Goal: Task Accomplishment & Management: Complete application form

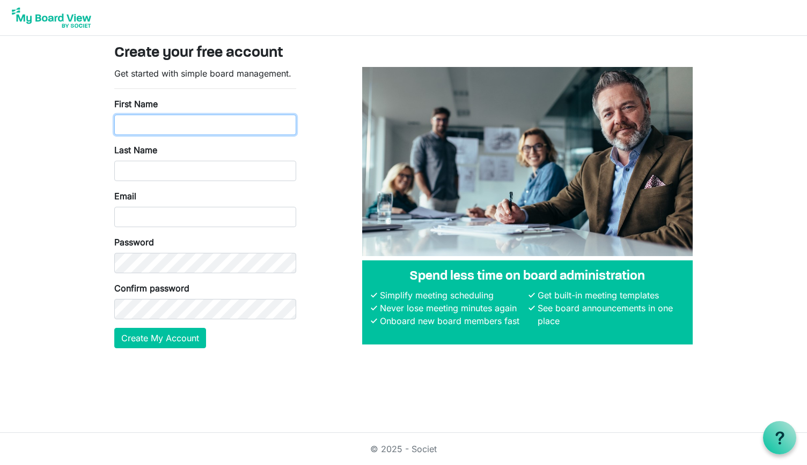
click at [213, 122] on input "First Name" at bounding box center [205, 125] width 182 height 20
type input "Leah"
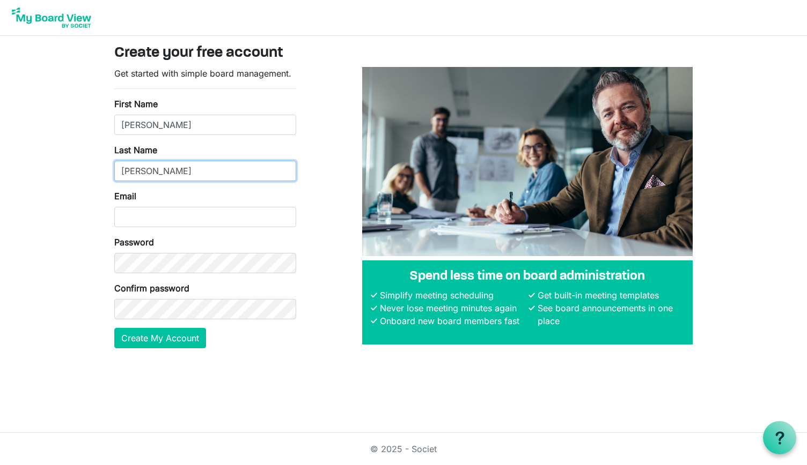
type input "Williams"
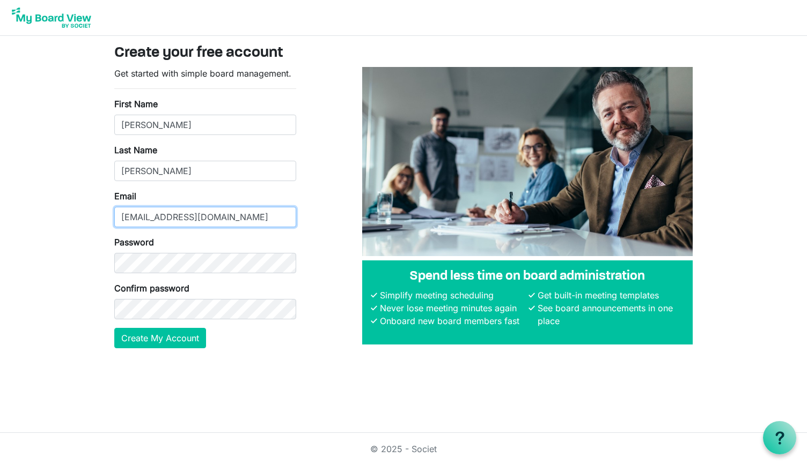
type input "lwilliams@cherieblairfoundation.org"
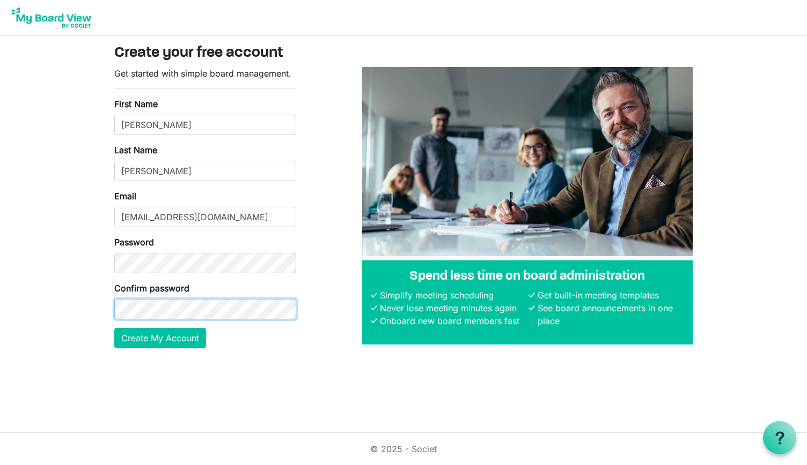
click at [114, 328] on button "Create My Account" at bounding box center [160, 338] width 92 height 20
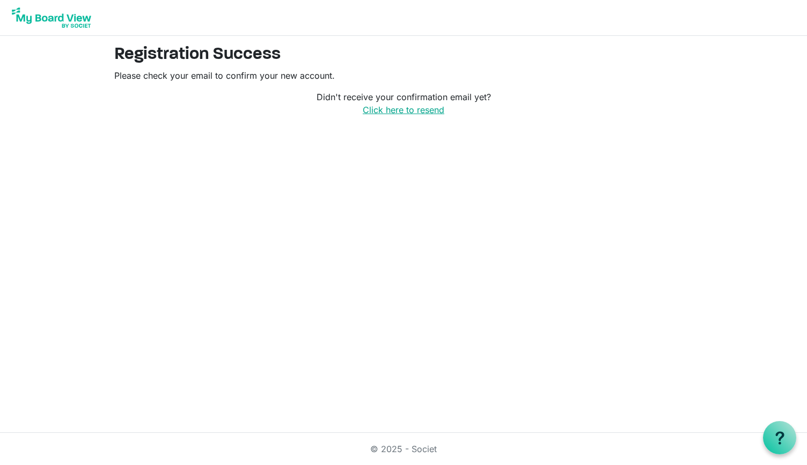
click at [406, 107] on link "Click here to resend" at bounding box center [404, 110] width 82 height 11
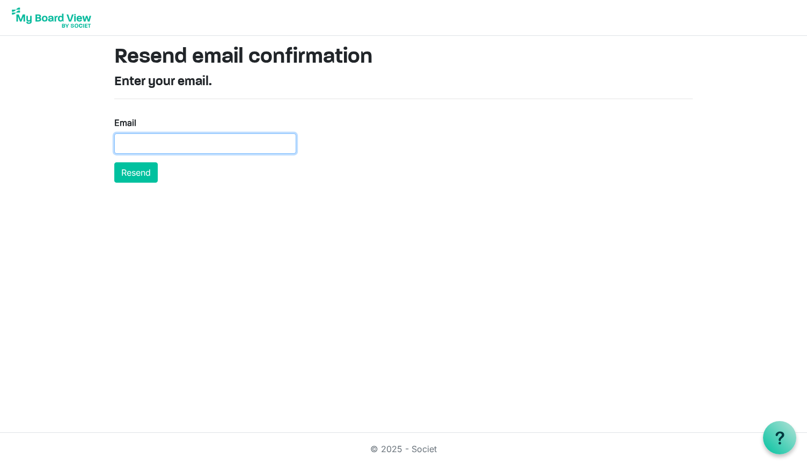
click at [289, 142] on input "Email" at bounding box center [205, 144] width 182 height 20
type input "lwilliams@cherieblairfoundation.org"
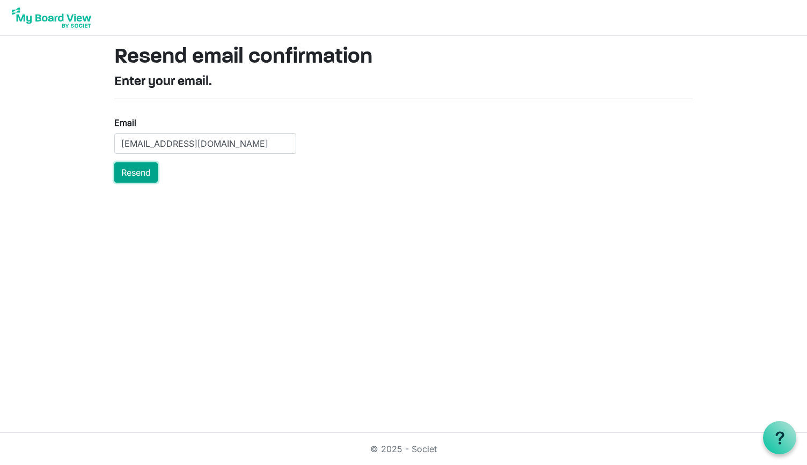
click at [152, 173] on button "Resend" at bounding box center [135, 172] width 43 height 20
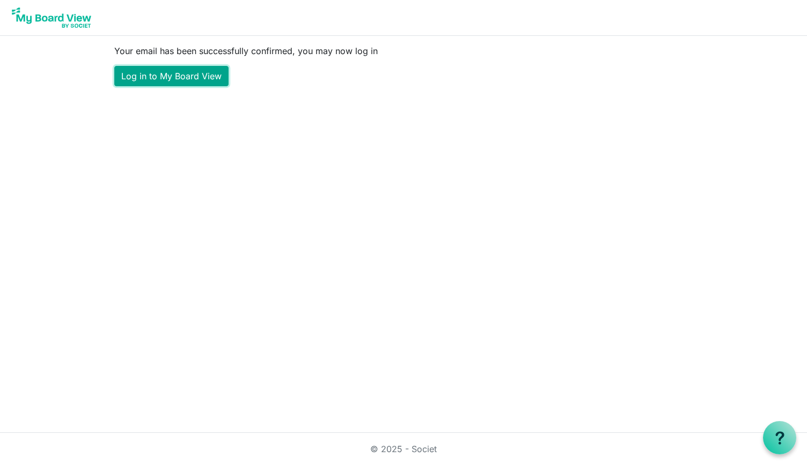
click at [197, 77] on link "Log in to My Board View" at bounding box center [171, 76] width 114 height 20
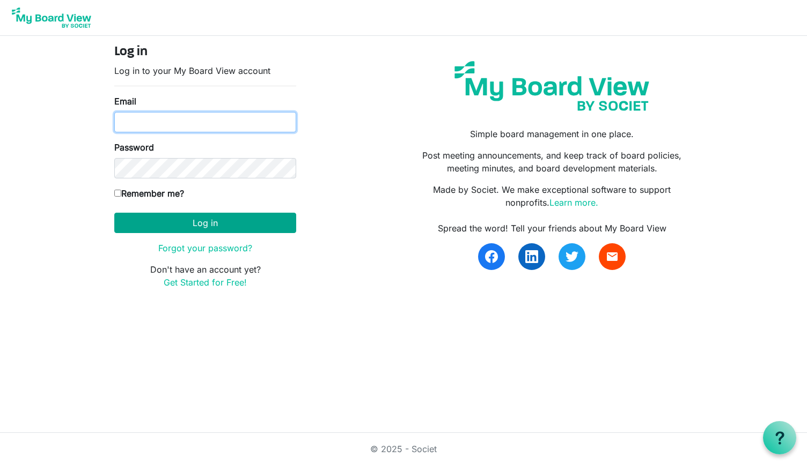
type input "[EMAIL_ADDRESS][DOMAIN_NAME]"
click at [212, 225] on button "Log in" at bounding box center [205, 223] width 182 height 20
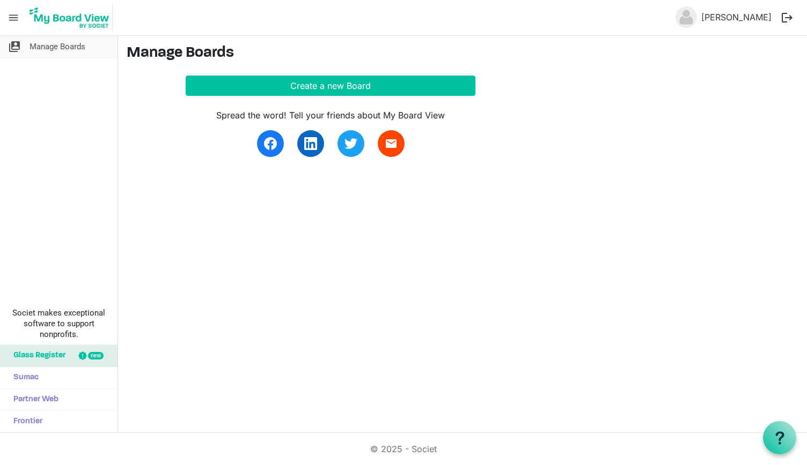
click at [69, 42] on span "Manage Boards" at bounding box center [57, 46] width 56 height 21
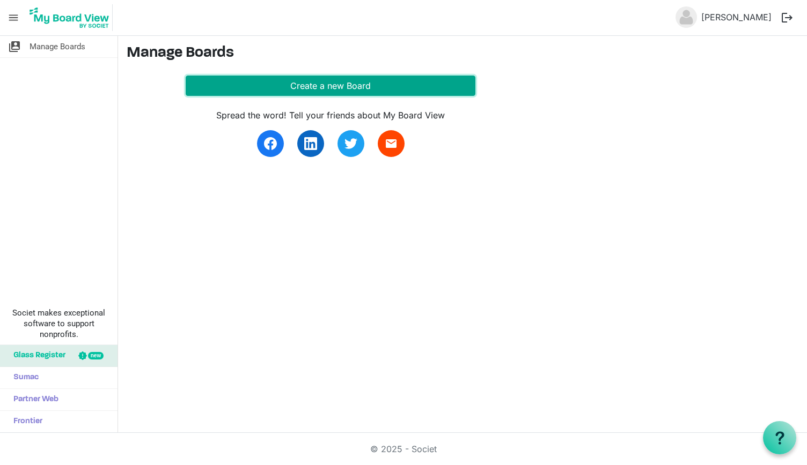
click at [290, 87] on button "Create a new Board" at bounding box center [331, 86] width 290 height 20
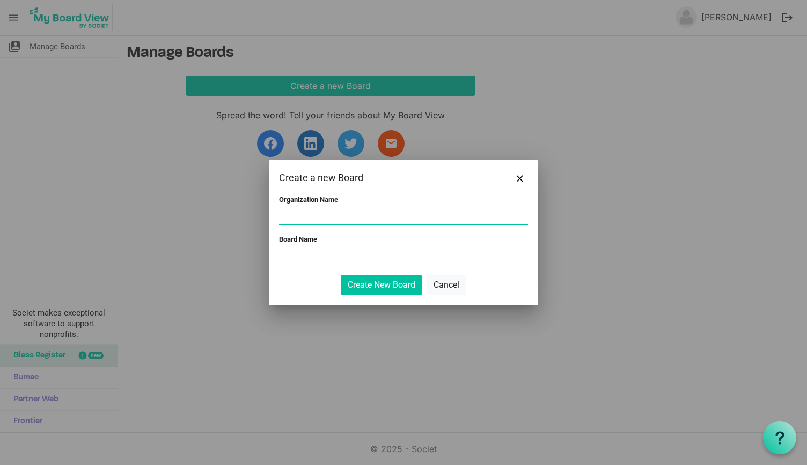
click at [323, 211] on input "Organization Name" at bounding box center [403, 216] width 249 height 16
type input "Cherie B"
type input "l"
click at [337, 210] on input "Cherie B" at bounding box center [403, 216] width 249 height 16
type input "Cherie Blair Foundation for Women"
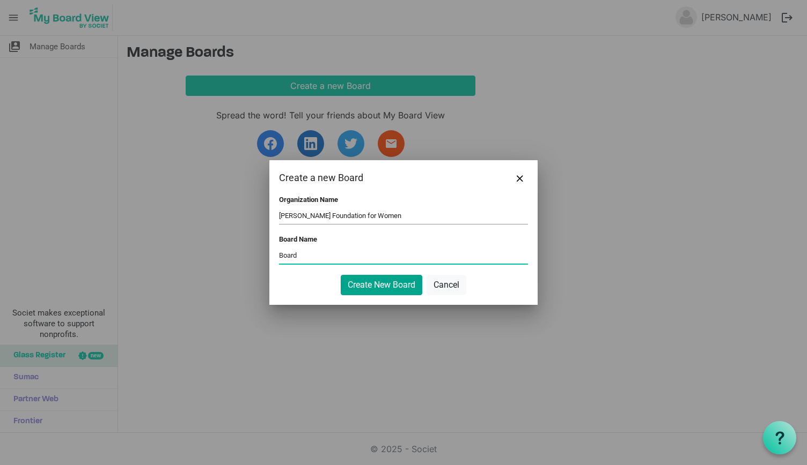
type input "Board"
click at [380, 284] on button "Create New Board" at bounding box center [382, 285] width 82 height 20
click at [390, 293] on button "Create New Board" at bounding box center [382, 285] width 82 height 20
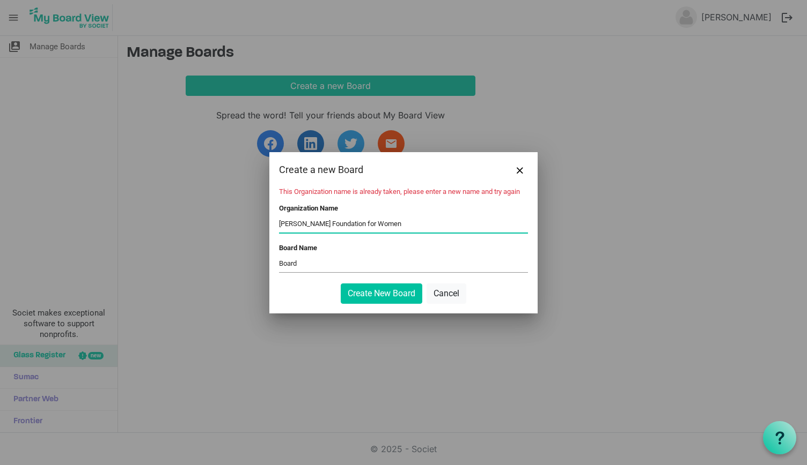
click at [361, 226] on input "Cherie Blair Foundation for Women" at bounding box center [403, 225] width 249 height 16
click at [364, 258] on input "Board" at bounding box center [403, 264] width 249 height 16
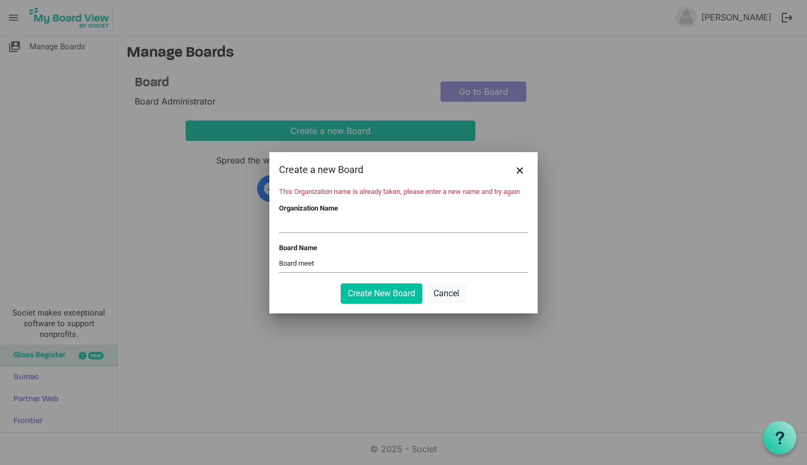
click at [367, 270] on input "Board meet" at bounding box center [403, 264] width 249 height 16
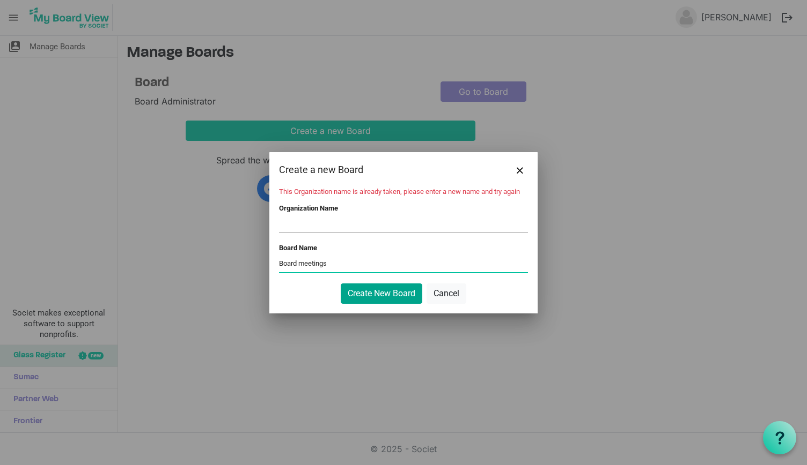
type input "Board meetings"
click at [368, 295] on button "Create New Board" at bounding box center [382, 294] width 82 height 20
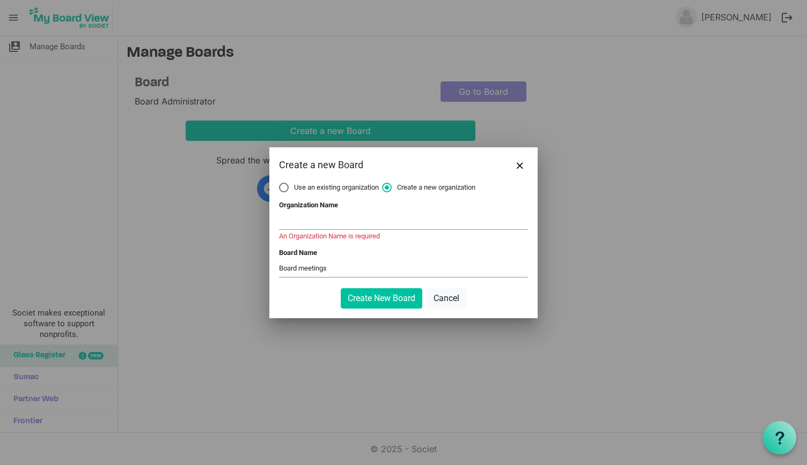
click at [371, 186] on span "Use an existing organization" at bounding box center [329, 188] width 100 height 10
click at [279, 183] on input "Use an existing organization" at bounding box center [279, 183] width 1 height 1
radio input "true"
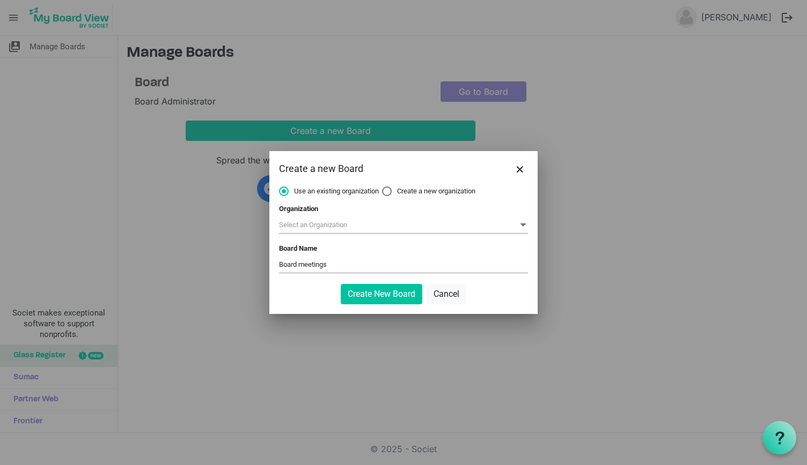
click at [342, 220] on span at bounding box center [403, 225] width 249 height 17
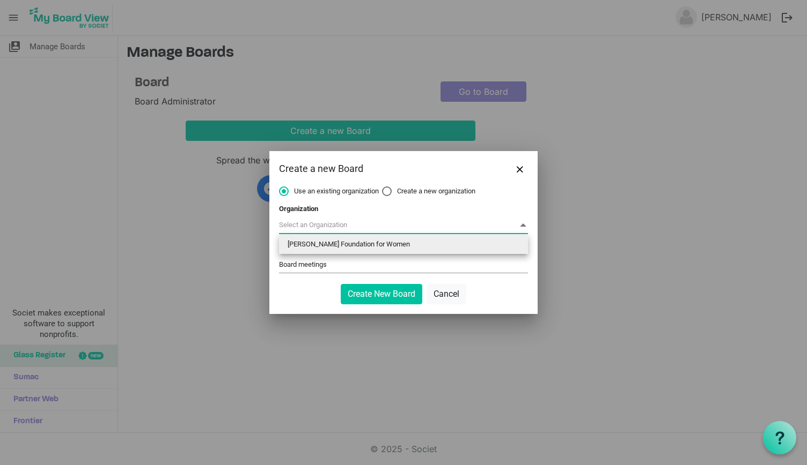
click at [343, 241] on li "Cherie Blair Foundation for Women" at bounding box center [403, 244] width 249 height 19
type input "Cherie Blair Foundation for Women"
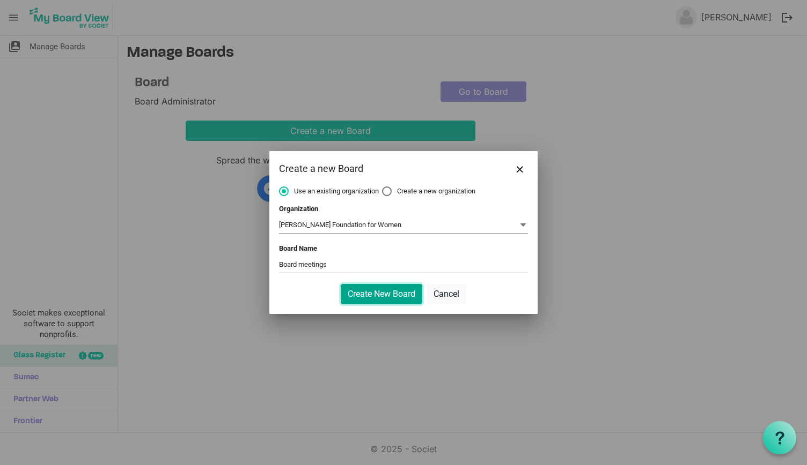
click at [360, 293] on button "Create New Board" at bounding box center [382, 294] width 82 height 20
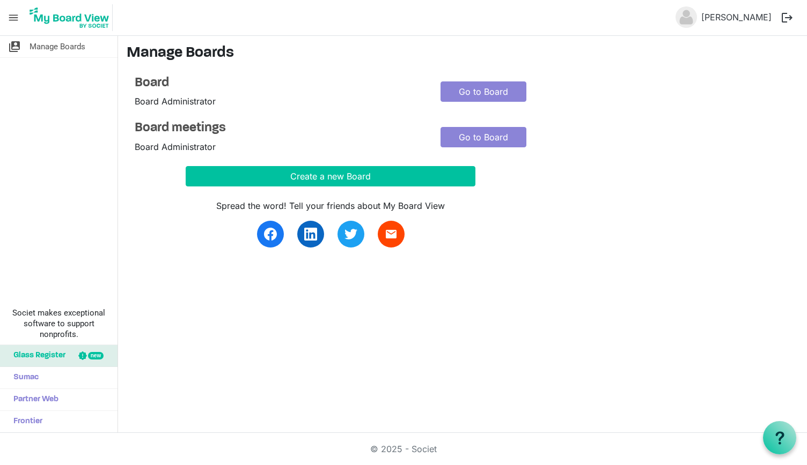
click at [312, 97] on div "Board Board Administrator" at bounding box center [280, 92] width 306 height 33
click at [181, 82] on h4 "Board" at bounding box center [280, 84] width 290 height 16
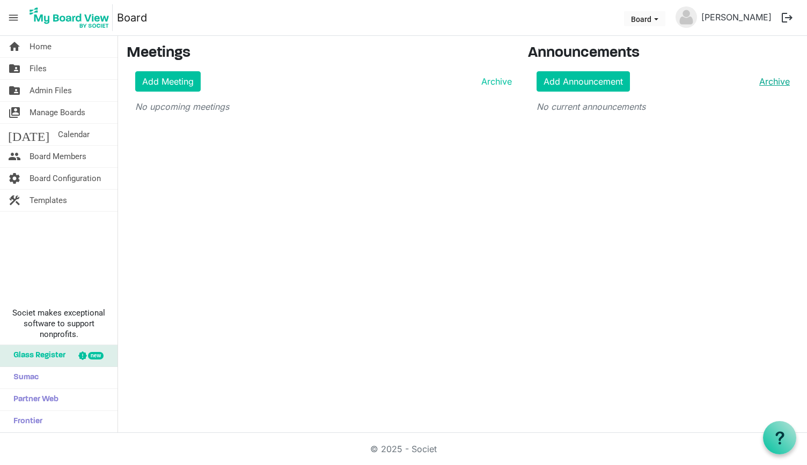
click at [783, 80] on link "Archive" at bounding box center [772, 81] width 35 height 13
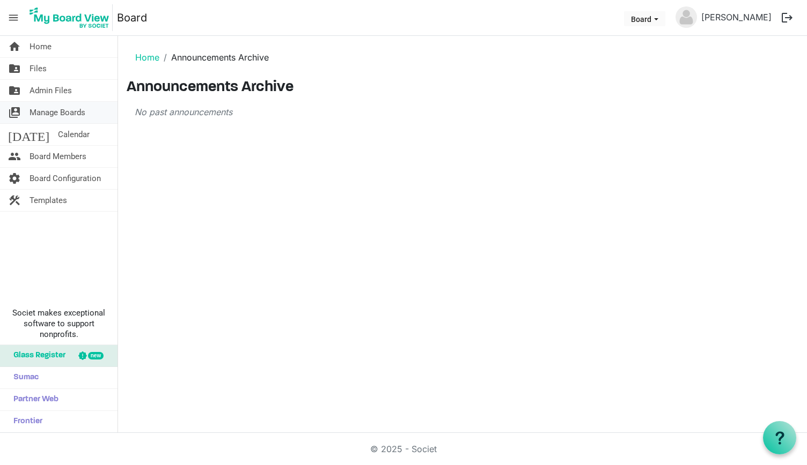
click at [68, 113] on span "Manage Boards" at bounding box center [57, 112] width 56 height 21
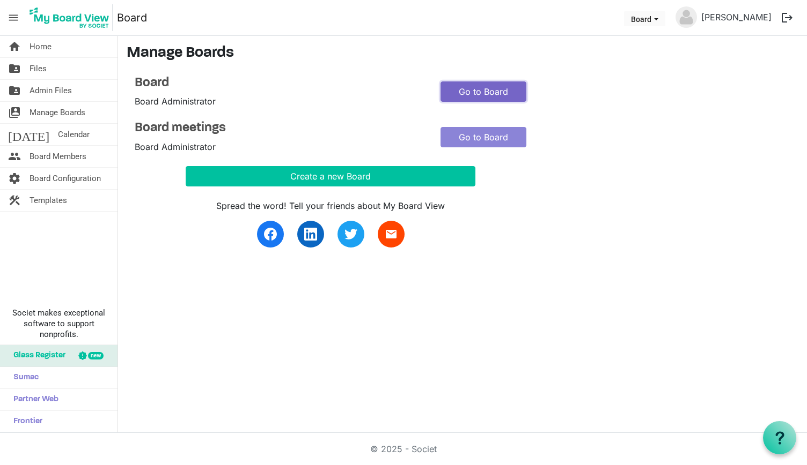
click at [487, 92] on link "Go to Board" at bounding box center [483, 92] width 86 height 20
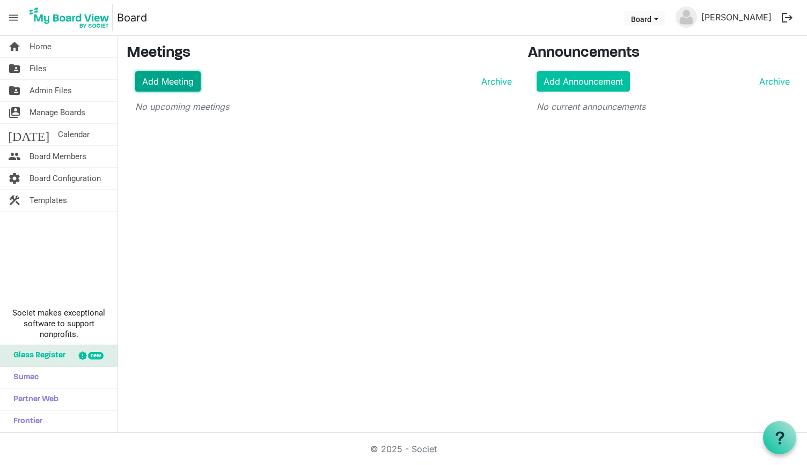
click at [166, 79] on link "Add Meeting" at bounding box center [167, 81] width 65 height 20
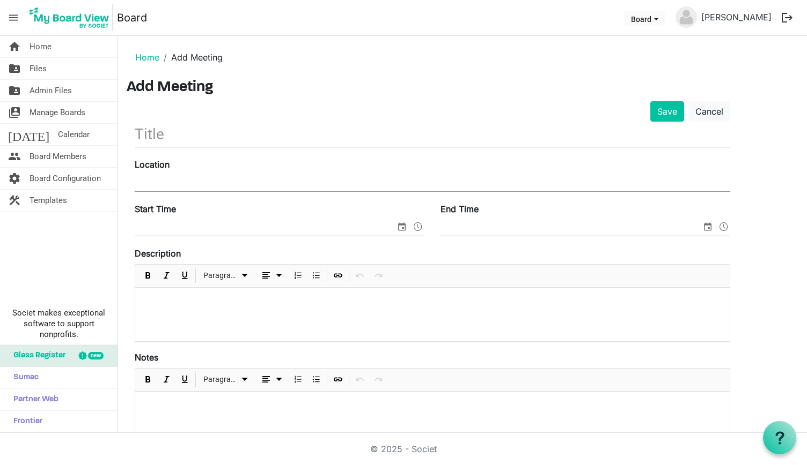
drag, startPoint x: 312, startPoint y: 235, endPoint x: 211, endPoint y: 110, distance: 160.2
click at [63, 75] on link "folder_shared Files" at bounding box center [58, 68] width 117 height 21
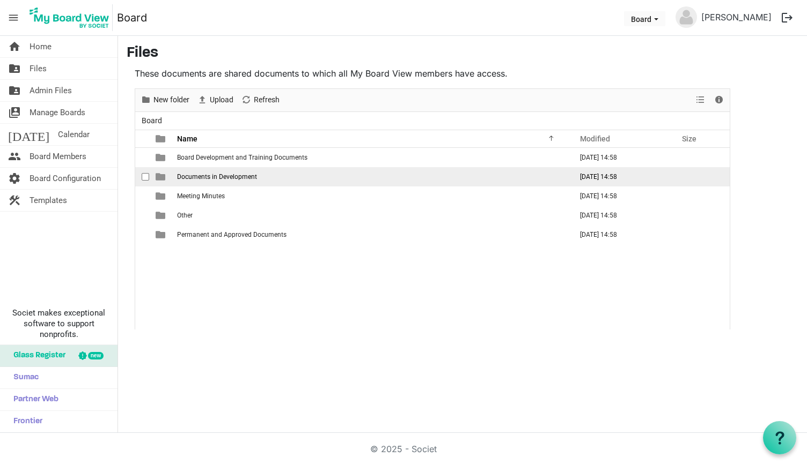
click at [207, 173] on span "Documents in Development" at bounding box center [217, 177] width 80 height 8
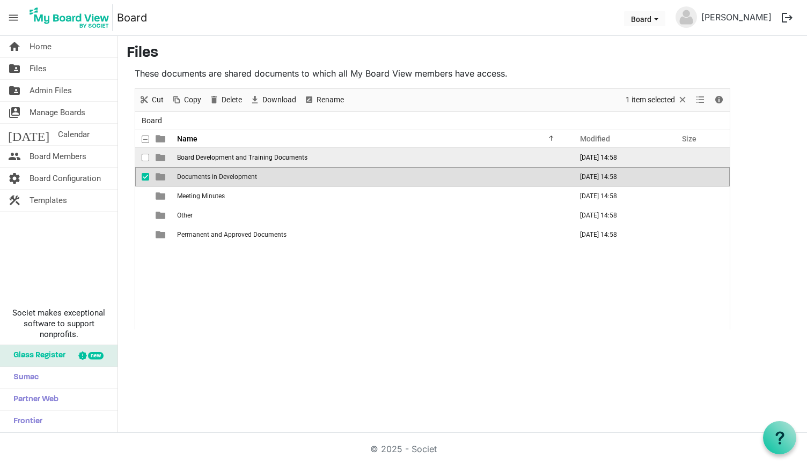
click at [208, 154] on span "Board Development and Training Documents" at bounding box center [242, 158] width 130 height 8
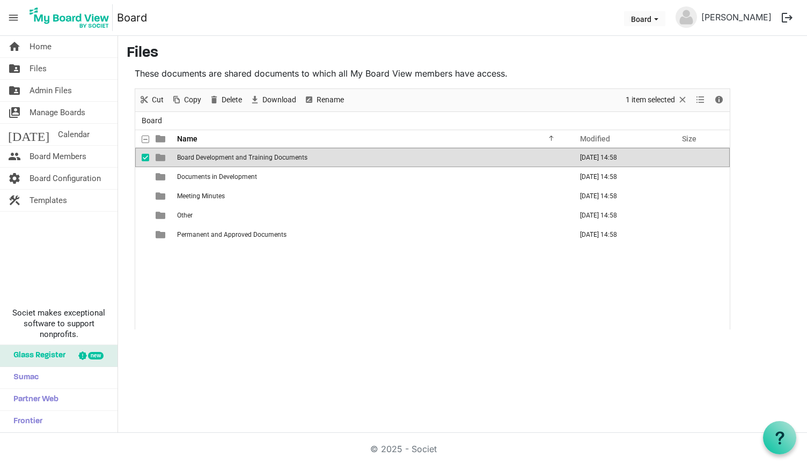
click at [208, 154] on span "Board Development and Training Documents" at bounding box center [242, 158] width 130 height 8
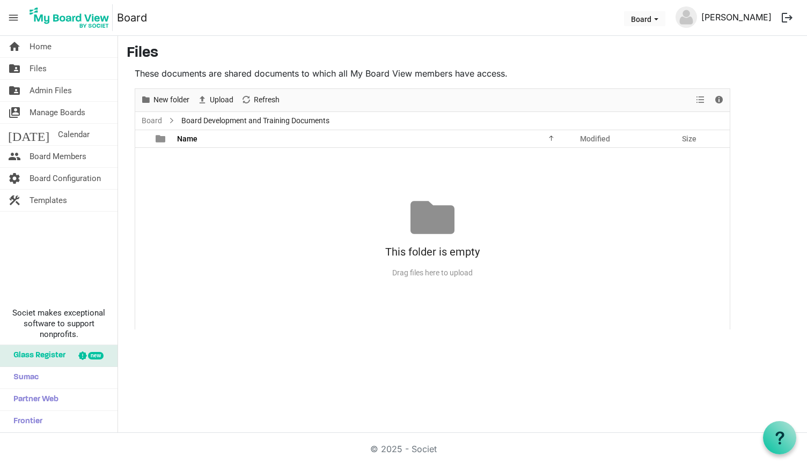
click at [715, 17] on link "[PERSON_NAME]" at bounding box center [736, 16] width 79 height 21
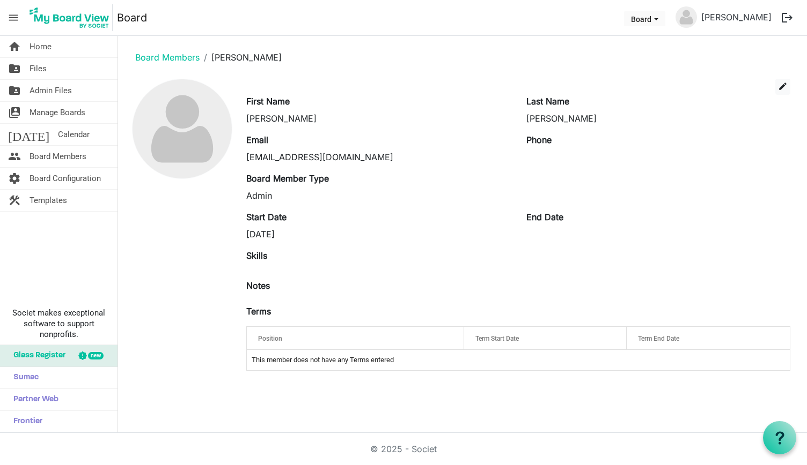
click at [19, 18] on span "menu" at bounding box center [13, 18] width 20 height 20
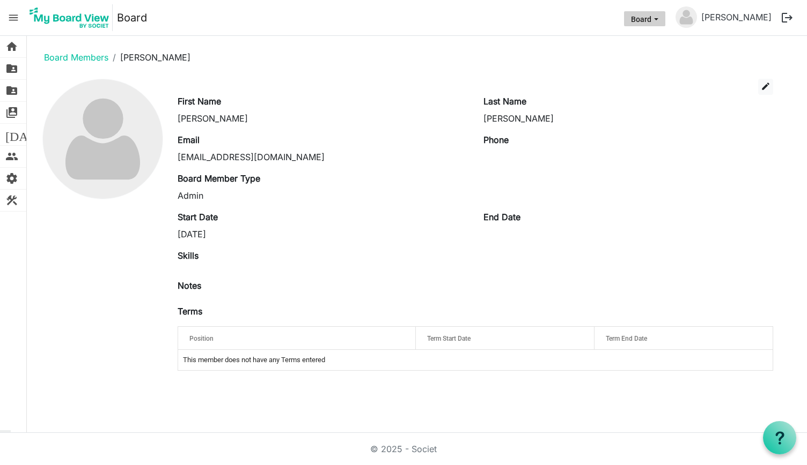
click at [661, 17] on span "Board dropdownbutton" at bounding box center [656, 19] width 10 height 4
click at [745, 17] on link "[PERSON_NAME]" at bounding box center [736, 16] width 79 height 21
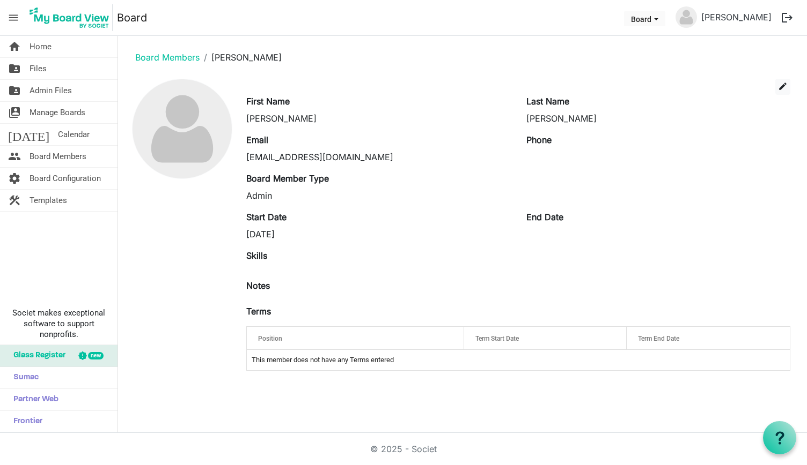
drag, startPoint x: 676, startPoint y: 160, endPoint x: 639, endPoint y: 252, distance: 98.2
click at [62, 205] on span "Templates" at bounding box center [48, 200] width 38 height 21
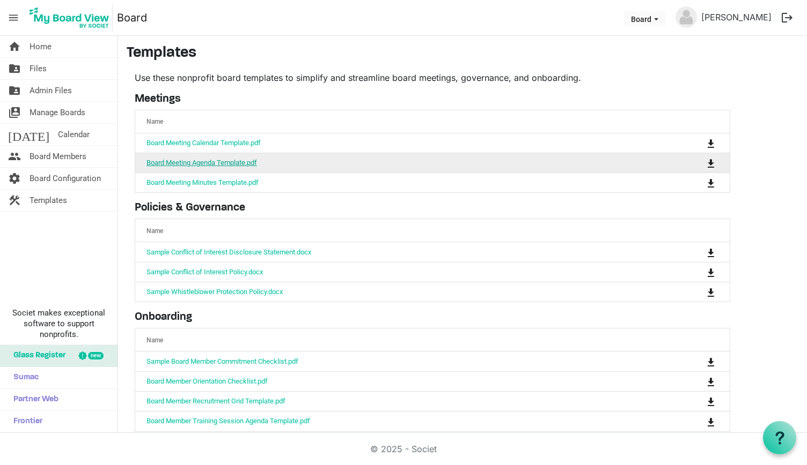
click at [189, 160] on link "Board Meeting Agenda Template.pdf" at bounding box center [201, 163] width 110 height 8
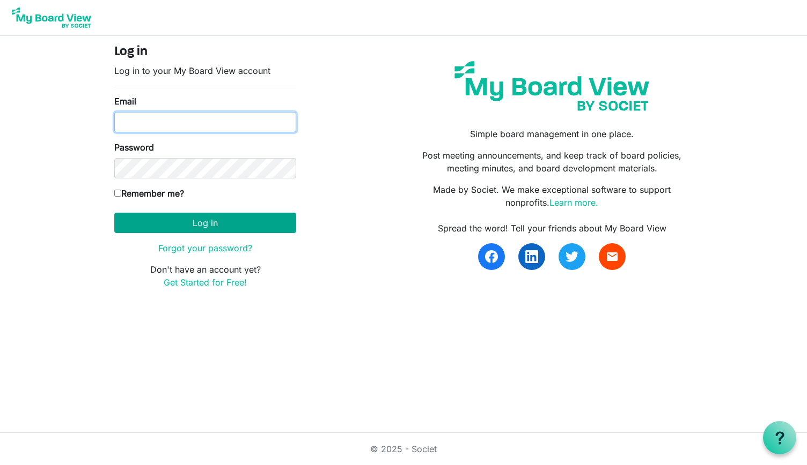
type input "[EMAIL_ADDRESS][DOMAIN_NAME]"
click at [233, 221] on button "Log in" at bounding box center [205, 223] width 182 height 20
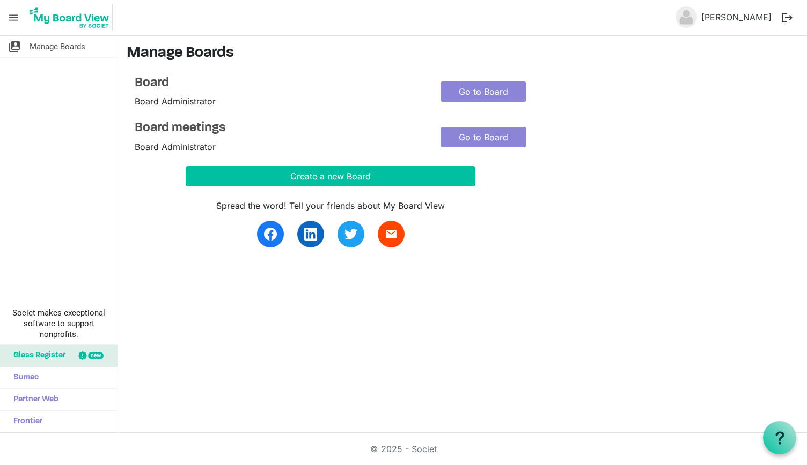
click at [14, 18] on span "menu" at bounding box center [13, 18] width 20 height 20
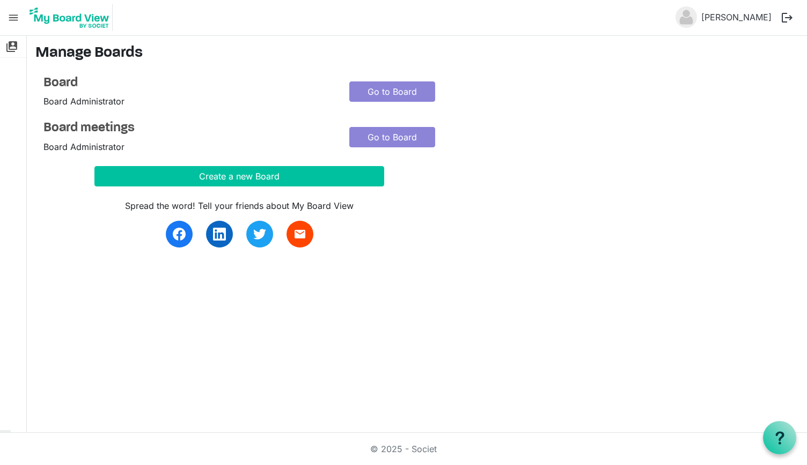
click at [694, 20] on img at bounding box center [685, 16] width 21 height 21
click at [697, 16] on img at bounding box center [685, 16] width 21 height 21
click at [731, 16] on link "[PERSON_NAME]" at bounding box center [736, 16] width 79 height 21
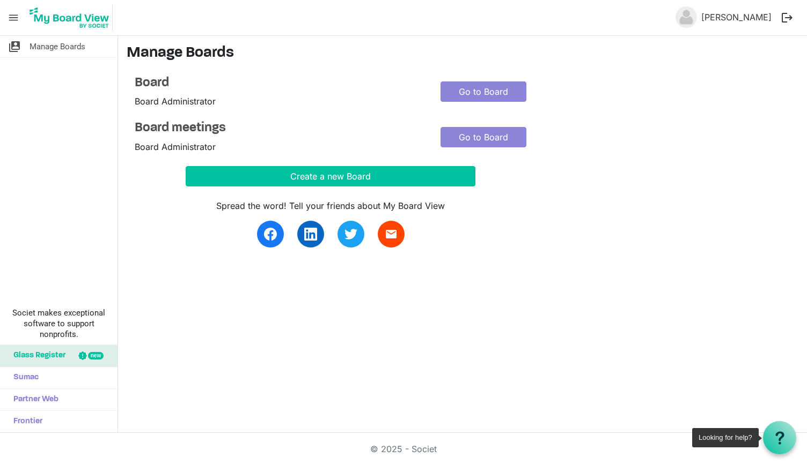
click at [770, 433] on div at bounding box center [779, 438] width 33 height 33
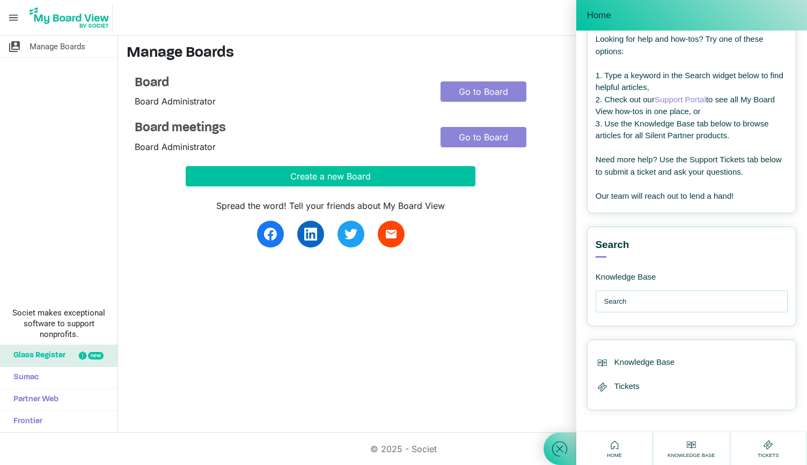
scroll to position [50, 0]
click at [630, 299] on input "text" at bounding box center [694, 301] width 180 height 21
type input "delete account"
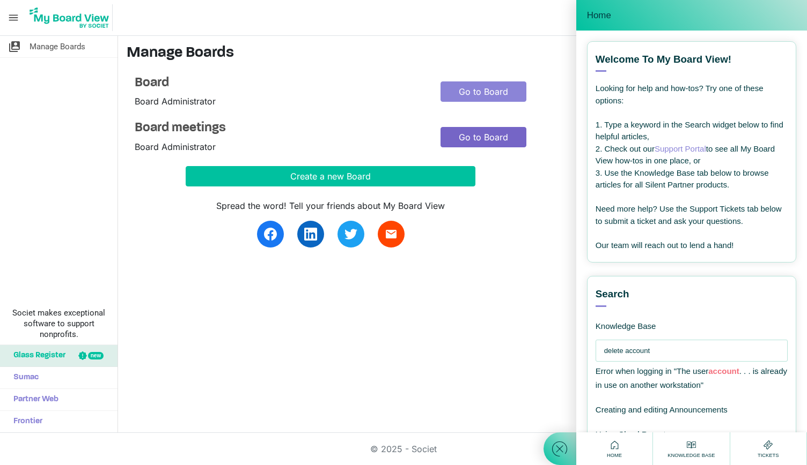
scroll to position [0, 0]
click at [12, 21] on span "menu" at bounding box center [13, 18] width 20 height 20
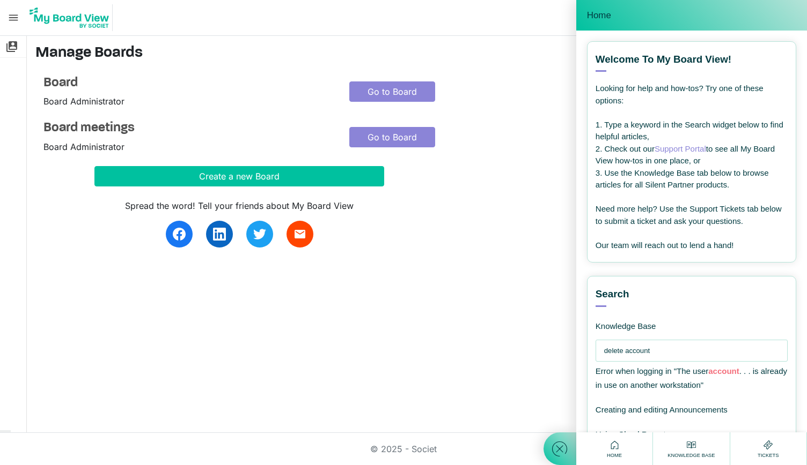
click at [14, 21] on span "menu" at bounding box center [13, 18] width 20 height 20
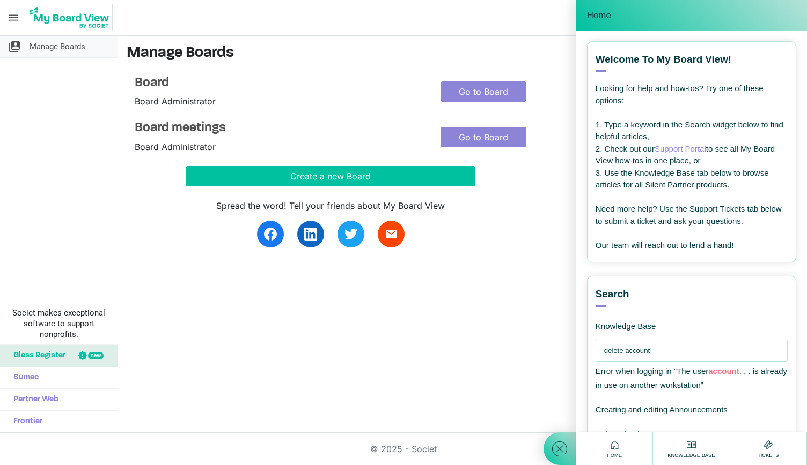
click at [13, 43] on span "switch_account" at bounding box center [14, 46] width 13 height 21
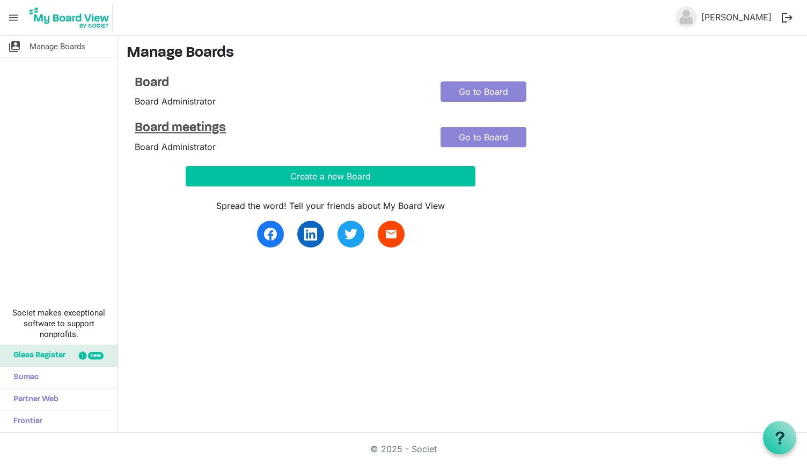
click at [181, 125] on h4 "Board meetings" at bounding box center [280, 129] width 290 height 16
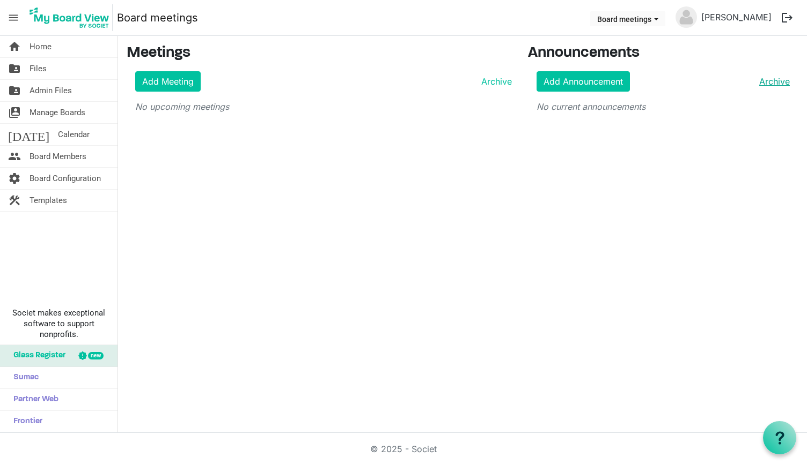
click at [775, 85] on link "Archive" at bounding box center [772, 81] width 35 height 13
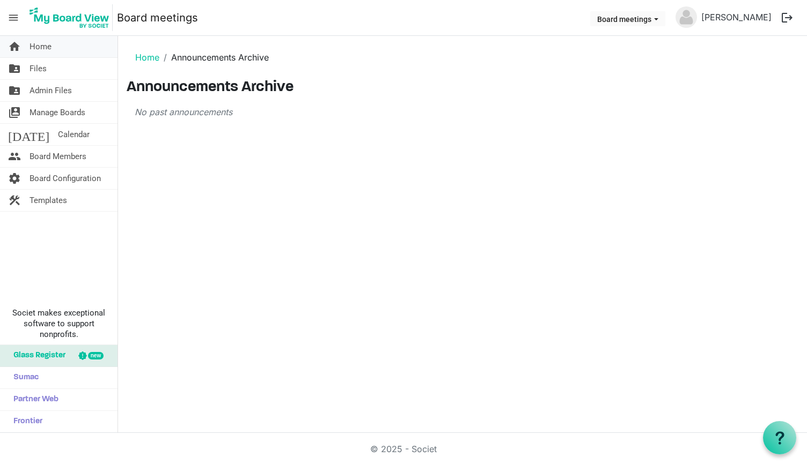
click at [41, 45] on span "Home" at bounding box center [40, 46] width 22 height 21
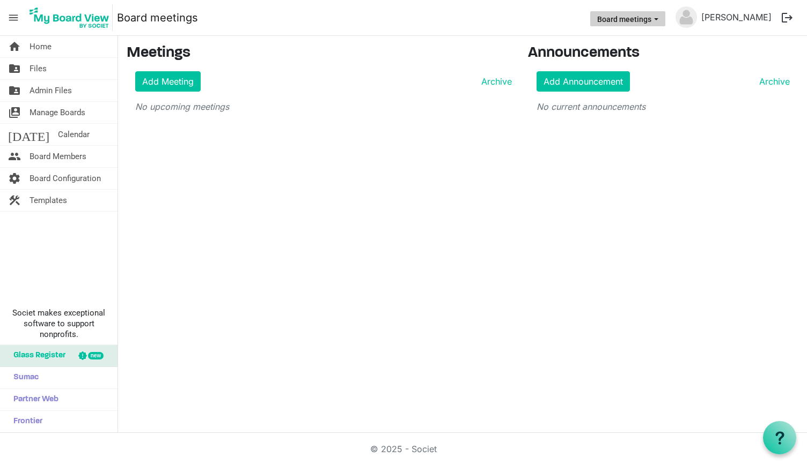
click at [636, 16] on button "Board meetings" at bounding box center [627, 18] width 75 height 15
click at [697, 17] on img at bounding box center [685, 16] width 21 height 21
click at [753, 17] on link "[PERSON_NAME]" at bounding box center [736, 16] width 79 height 21
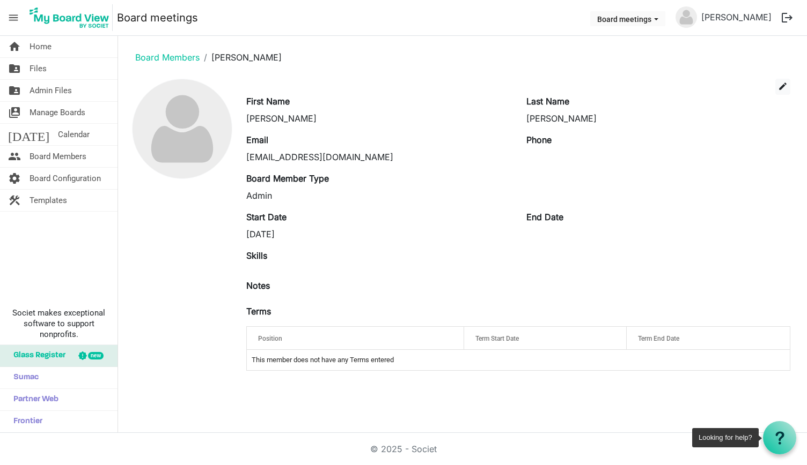
click at [780, 427] on div at bounding box center [779, 438] width 33 height 33
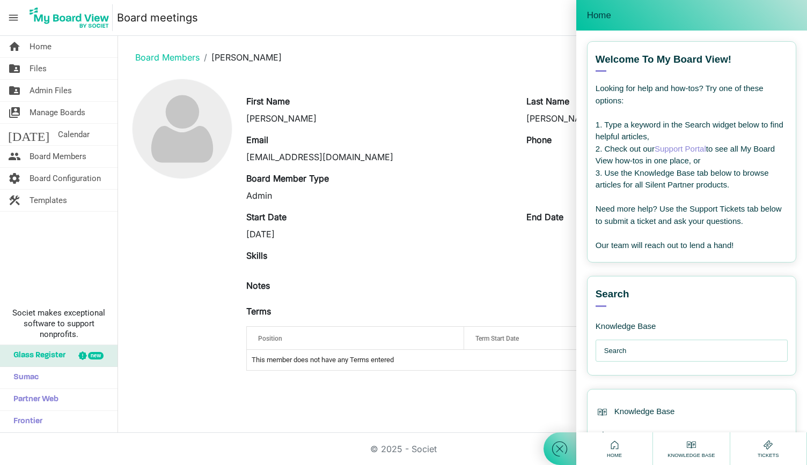
click at [679, 147] on link "Support Portal" at bounding box center [679, 148] width 51 height 9
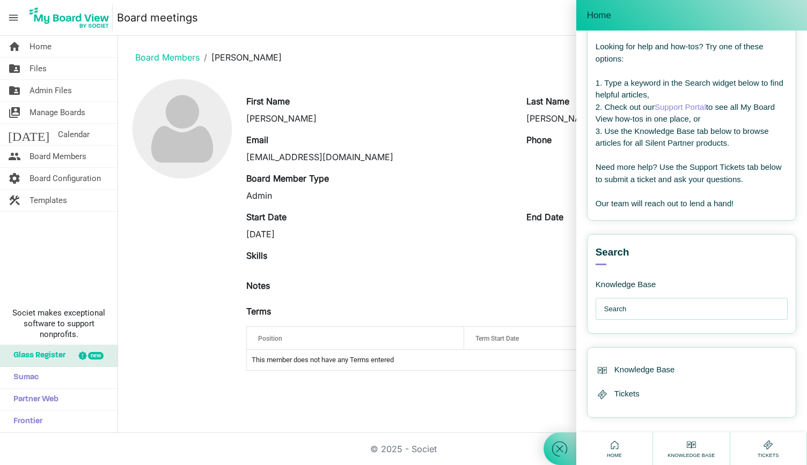
scroll to position [50, 0]
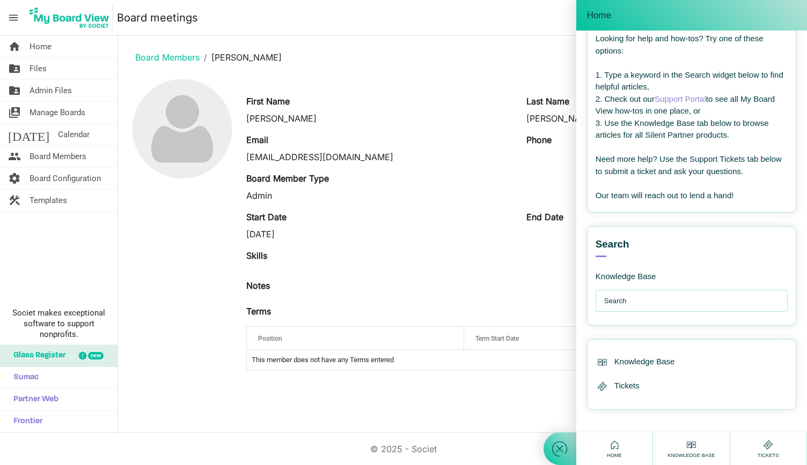
click at [763, 444] on icon at bounding box center [767, 445] width 13 height 13
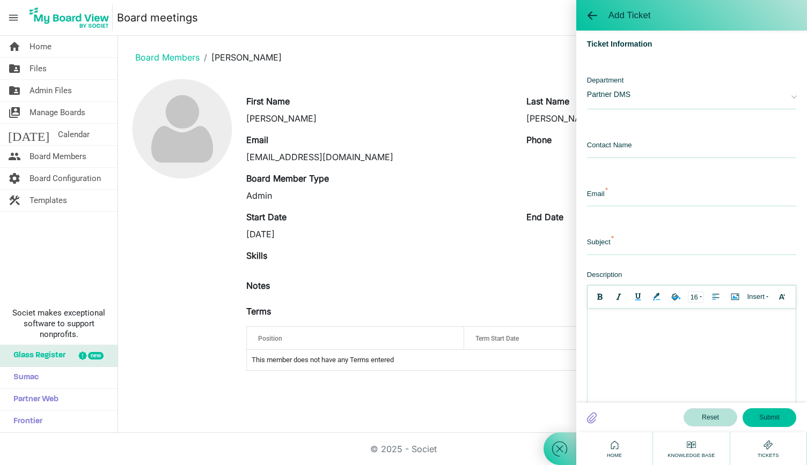
scroll to position [0, 0]
click at [666, 105] on span "Partner DMS" at bounding box center [683, 93] width 193 height 35
click at [624, 120] on li "Partner DMS" at bounding box center [691, 122] width 209 height 26
click at [623, 144] on input "text" at bounding box center [691, 146] width 209 height 23
type input "[PERSON_NAME]"
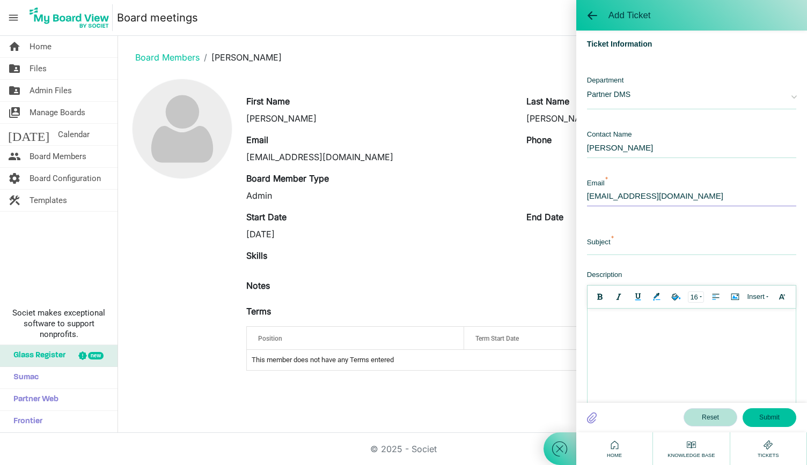
type input "[EMAIL_ADDRESS][DOMAIN_NAME]"
type input "Delete account"
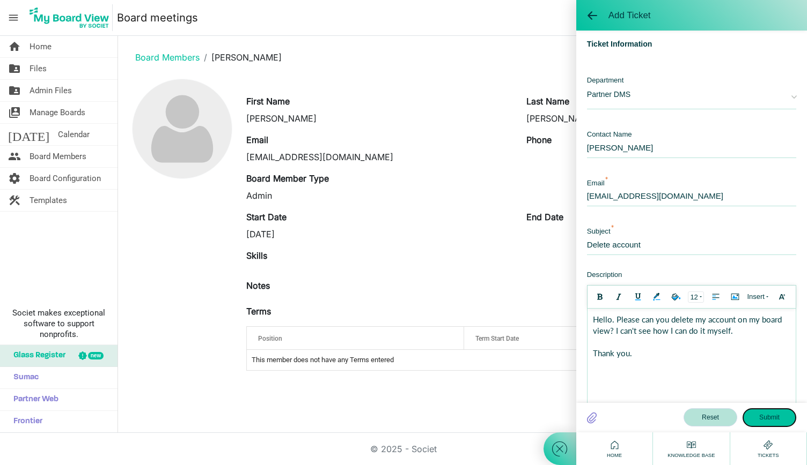
click at [767, 419] on button "Submit" at bounding box center [769, 418] width 54 height 18
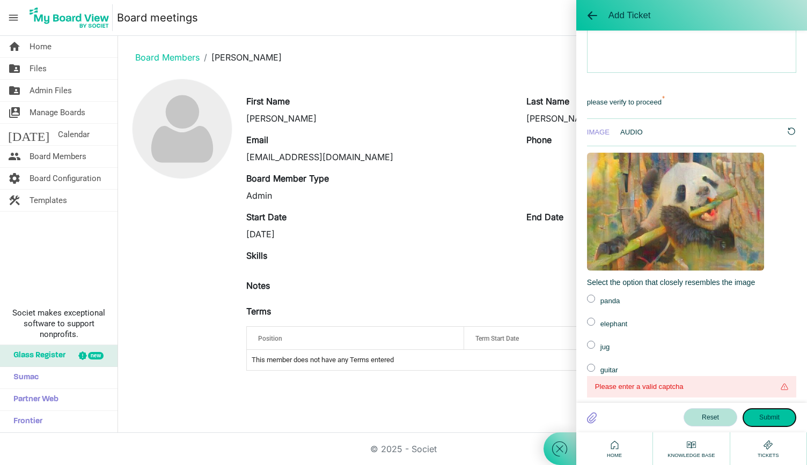
scroll to position [357, 0]
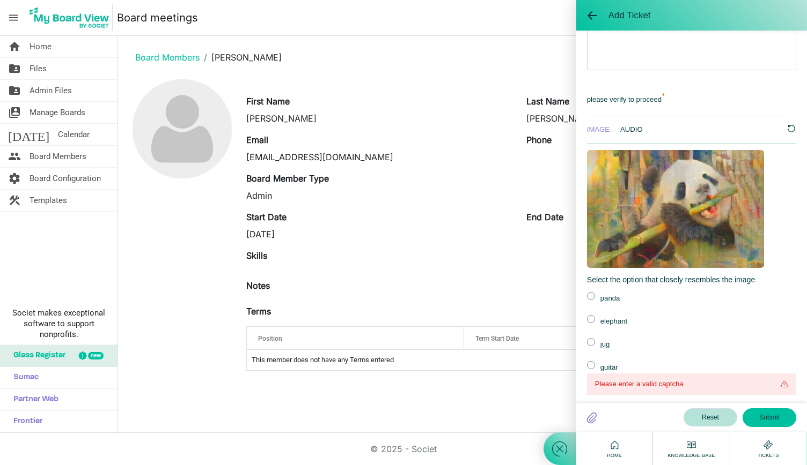
click at [601, 298] on div "panda" at bounding box center [638, 298] width 103 height 12
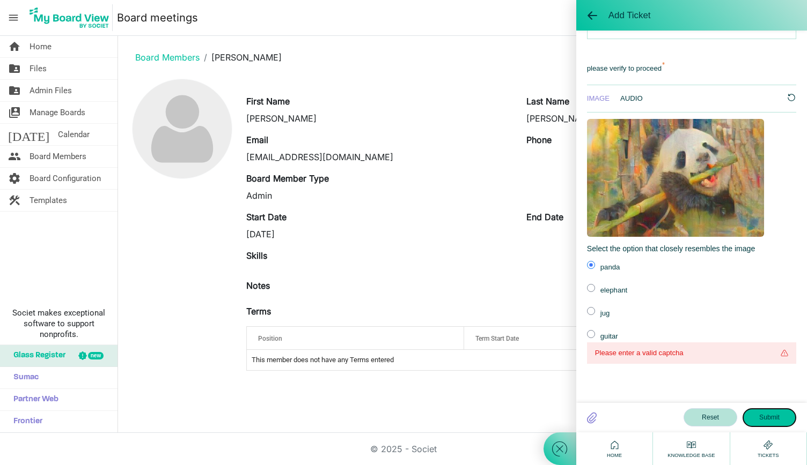
click at [762, 414] on button "Submit" at bounding box center [769, 418] width 54 height 18
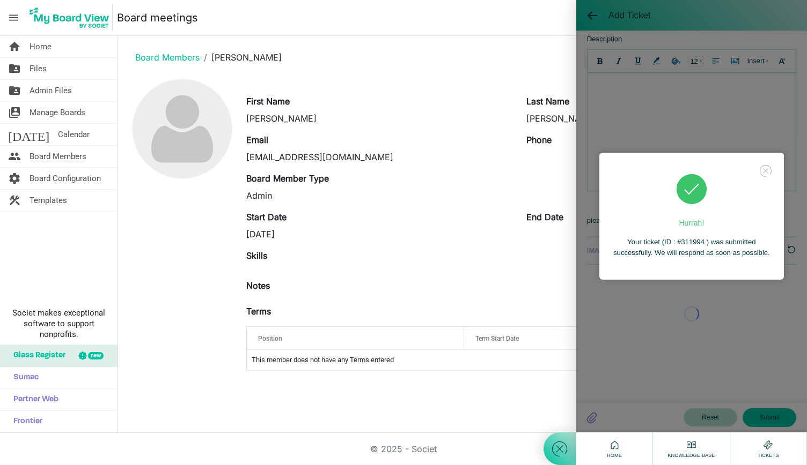
scroll to position [367, 0]
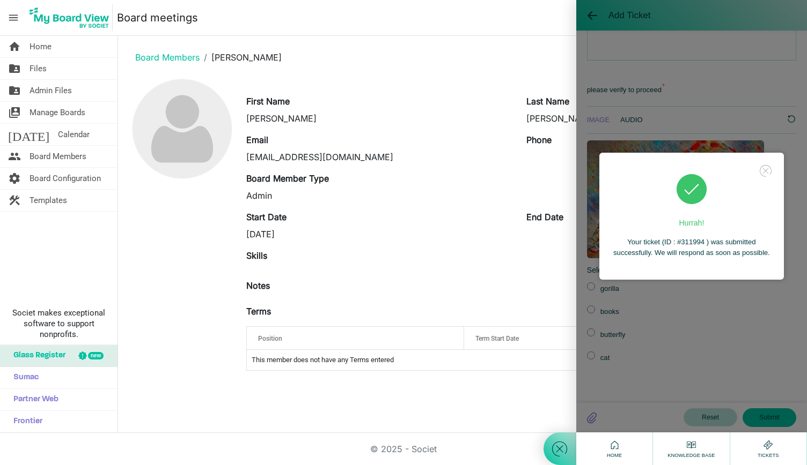
click at [769, 171] on icon at bounding box center [765, 171] width 15 height 15
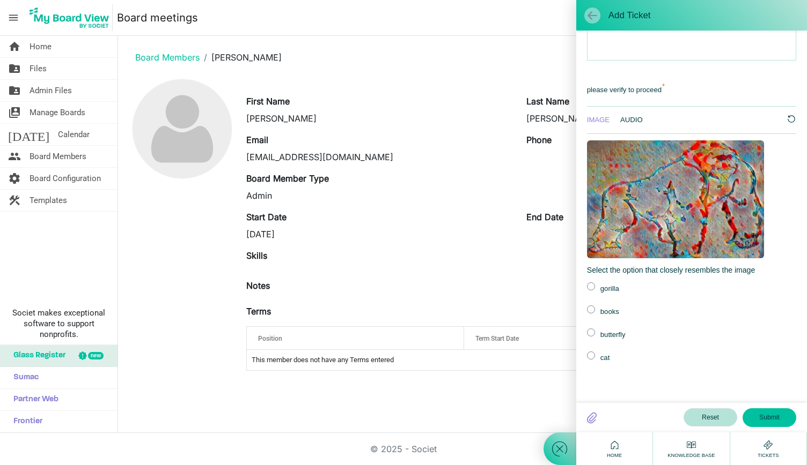
click at [596, 16] on span at bounding box center [592, 15] width 11 height 11
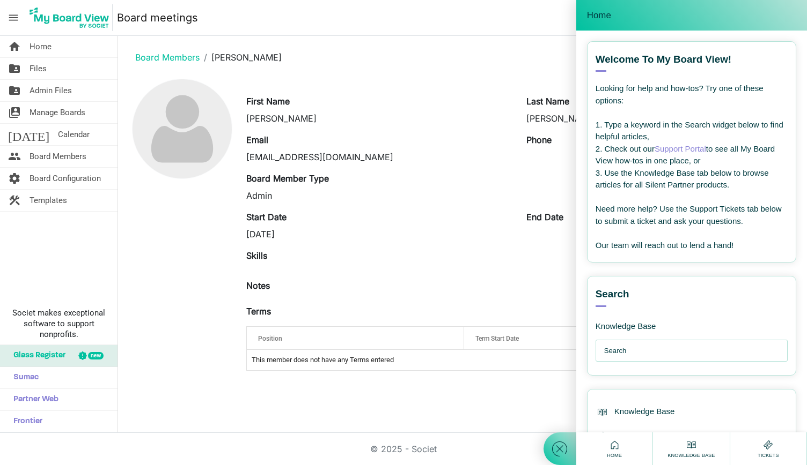
drag, startPoint x: 495, startPoint y: 24, endPoint x: 550, endPoint y: 0, distance: 59.6
click at [497, 24] on nav "menu Board meetings Board meetings [PERSON_NAME] logout" at bounding box center [403, 18] width 807 height 36
drag, startPoint x: 549, startPoint y: 23, endPoint x: 565, endPoint y: 20, distance: 16.4
click at [550, 23] on div at bounding box center [559, 232] width 33 height 465
drag, startPoint x: 595, startPoint y: 12, endPoint x: 571, endPoint y: 53, distance: 46.9
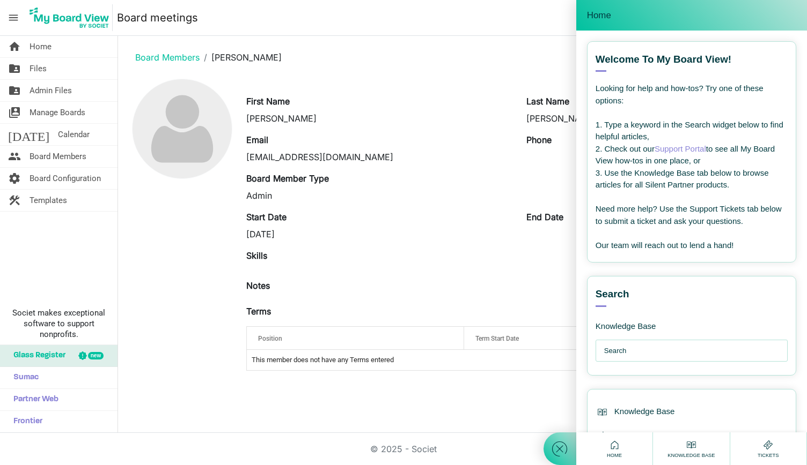
click at [595, 12] on span "Home" at bounding box center [599, 15] width 24 height 11
click at [566, 454] on icon at bounding box center [559, 449] width 19 height 19
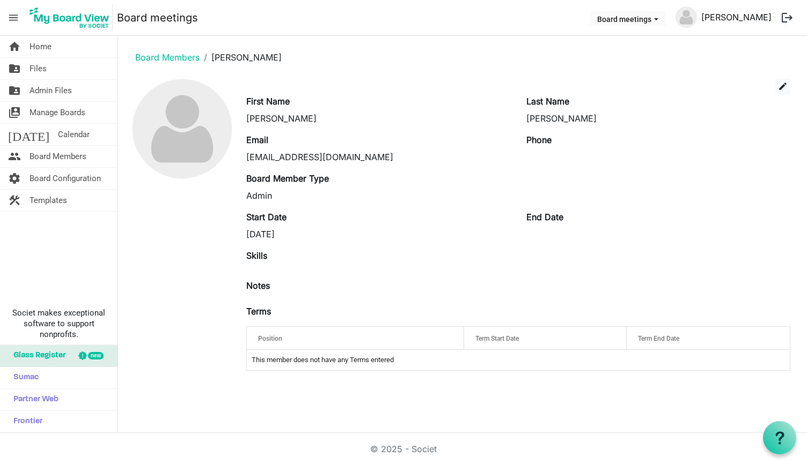
click at [734, 16] on link "[PERSON_NAME]" at bounding box center [736, 16] width 79 height 21
click at [792, 18] on button "logout" at bounding box center [786, 17] width 23 height 23
